Goal: Find specific page/section: Find specific page/section

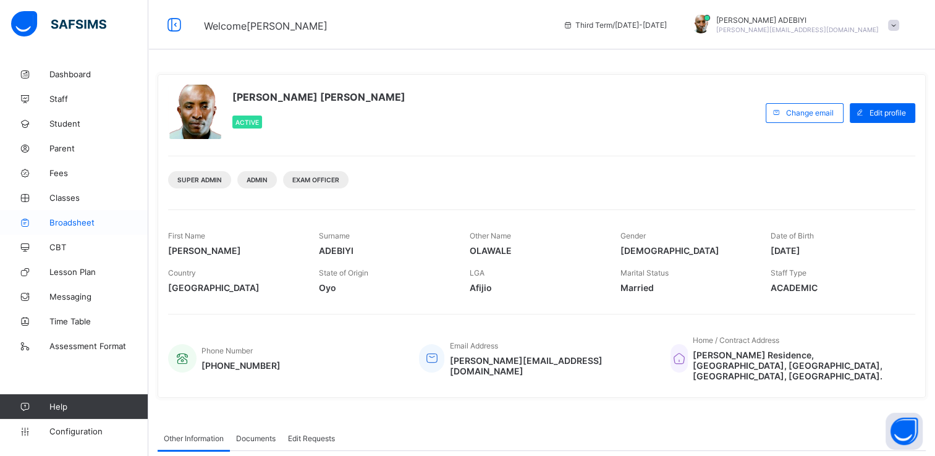
click at [72, 226] on span "Broadsheet" at bounding box center [98, 222] width 99 height 10
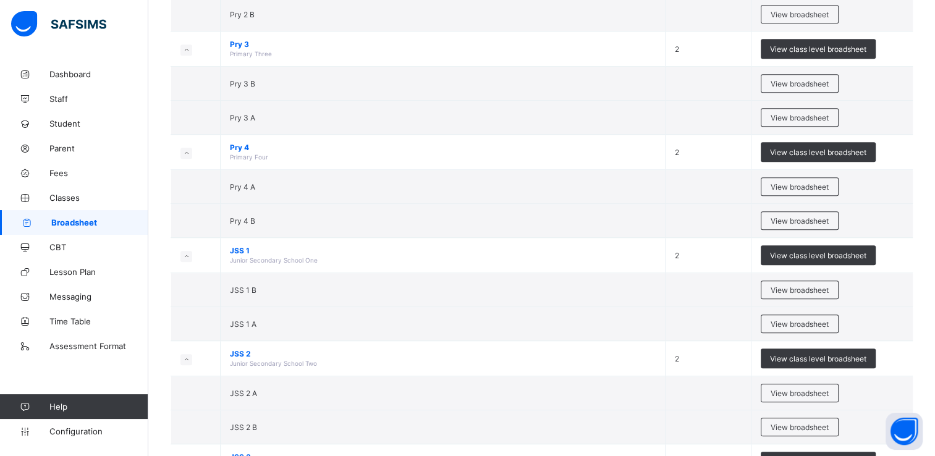
scroll to position [745, 0]
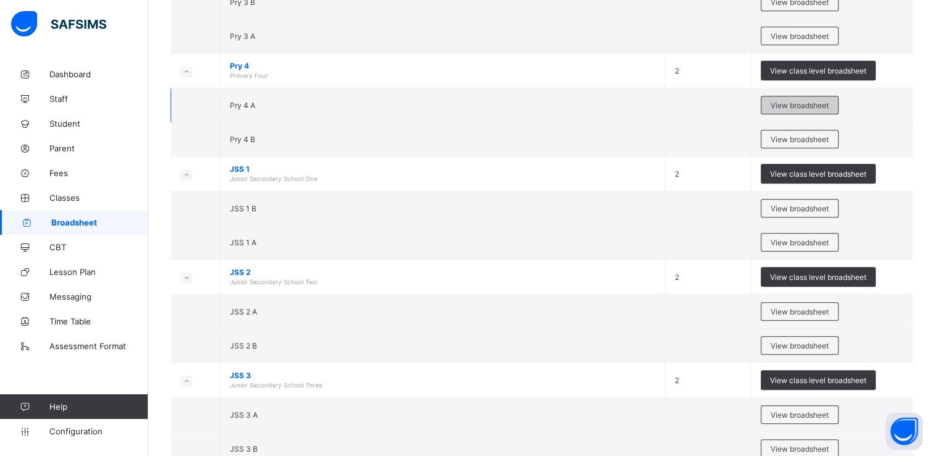
click at [793, 105] on span "View broadsheet" at bounding box center [799, 105] width 58 height 9
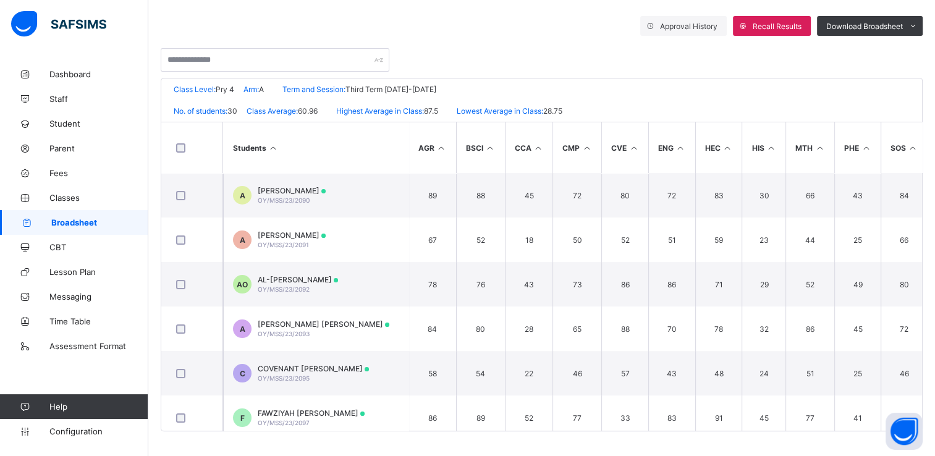
scroll to position [0, 313]
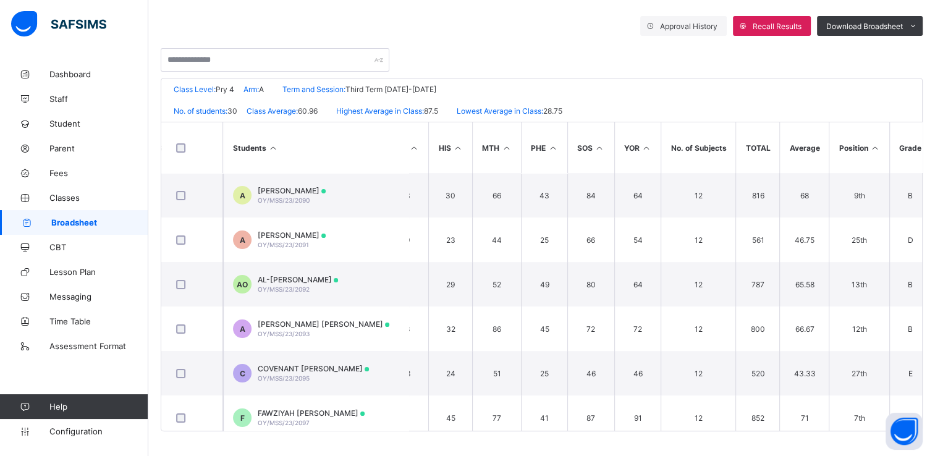
click at [869, 145] on icon at bounding box center [874, 147] width 11 height 9
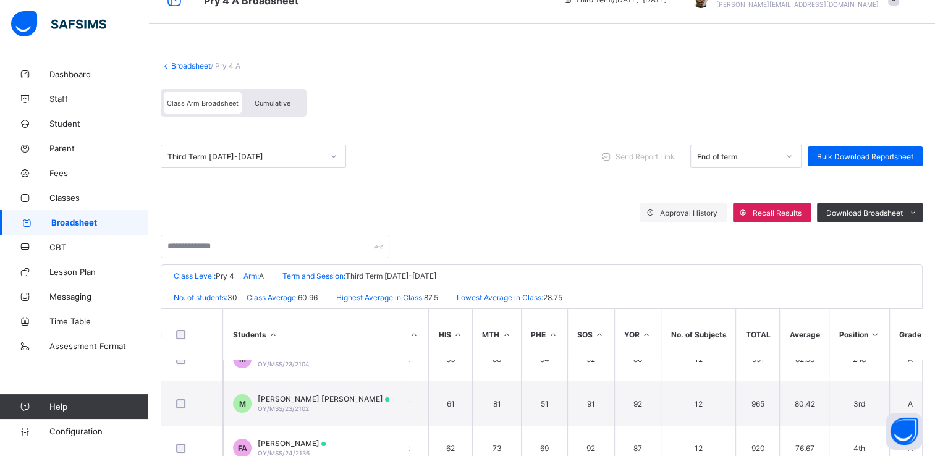
scroll to position [0, 0]
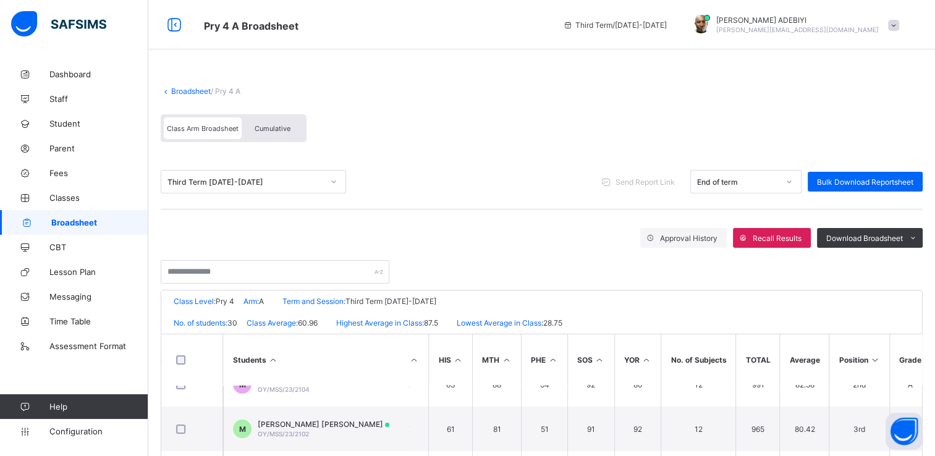
click at [284, 123] on div "Cumulative" at bounding box center [273, 128] width 62 height 22
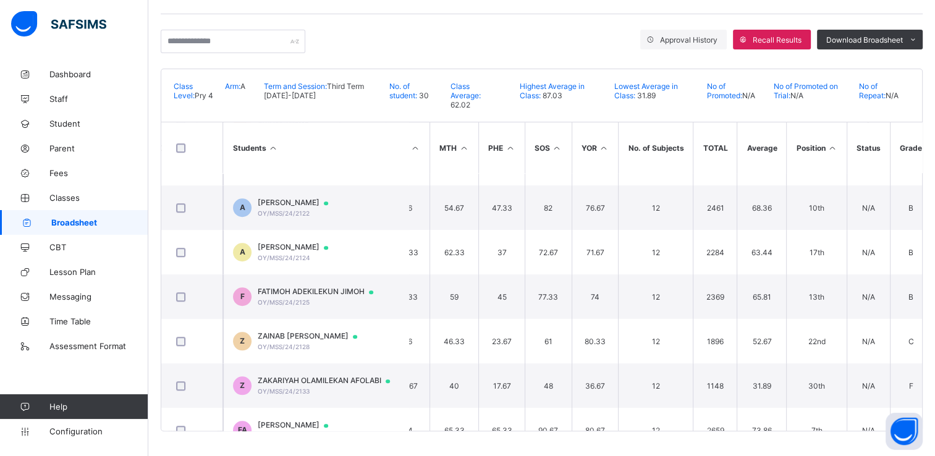
scroll to position [1081, 356]
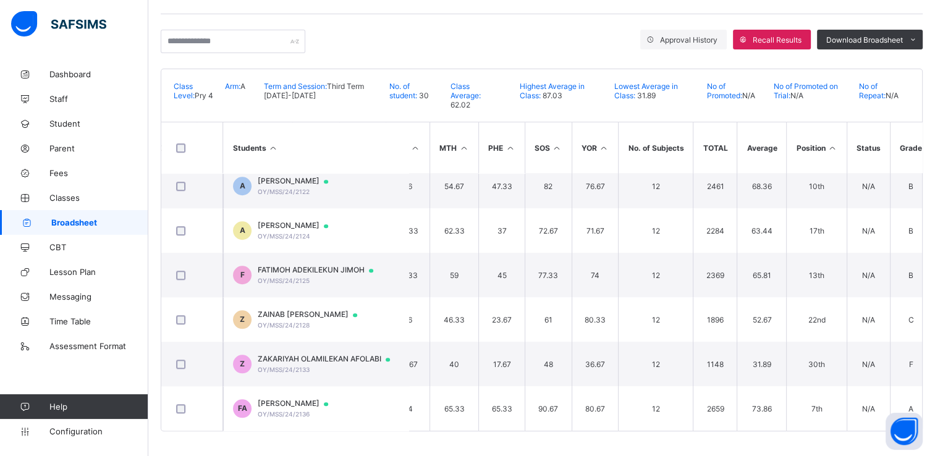
click at [829, 149] on icon at bounding box center [832, 147] width 11 height 9
